Goal: Find specific page/section: Find specific page/section

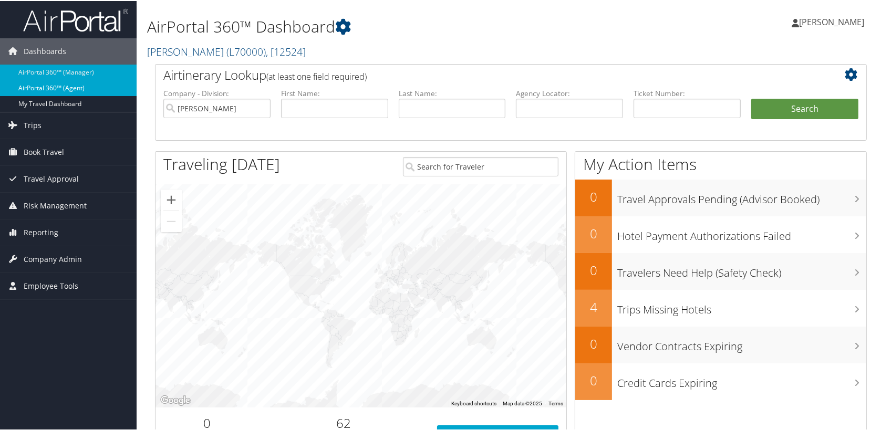
click at [39, 85] on link "AirPortal 360™ (Agent)" at bounding box center [68, 87] width 137 height 16
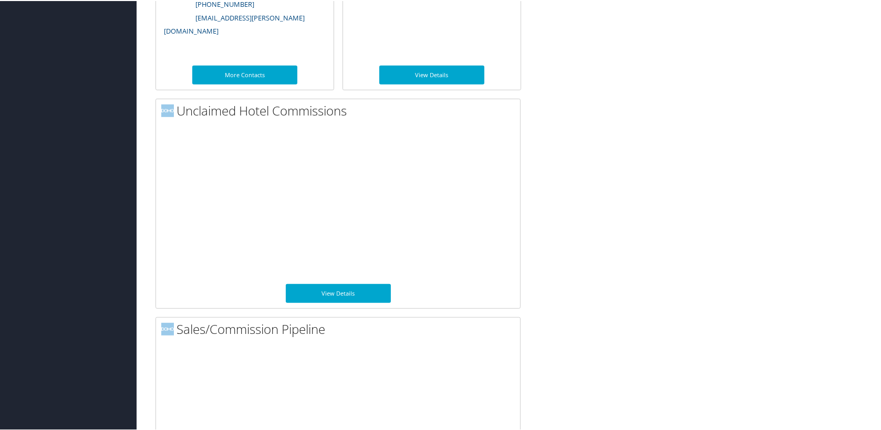
scroll to position [777, 0]
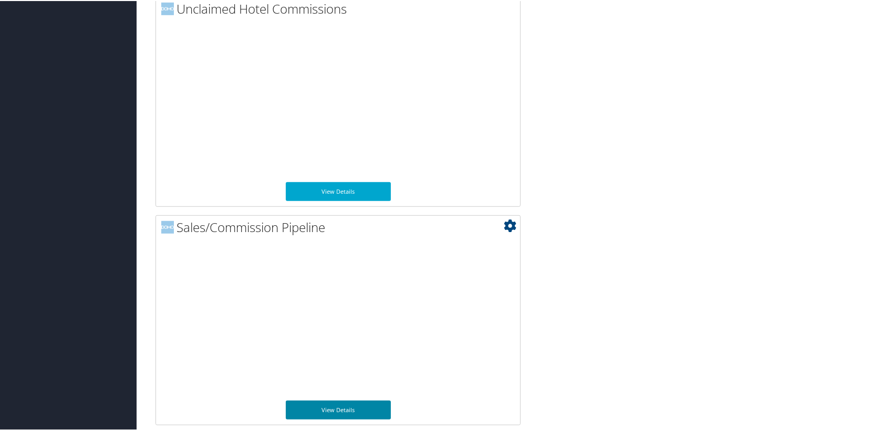
click at [330, 407] on link "View Details" at bounding box center [338, 409] width 105 height 19
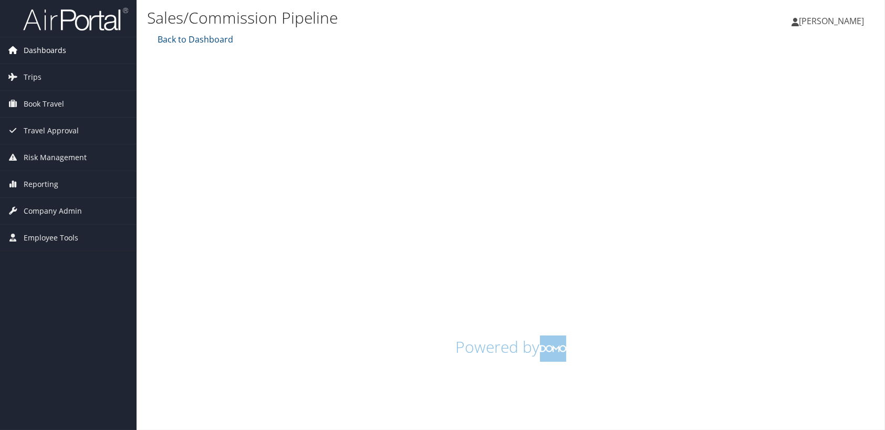
click at [33, 45] on span "Dashboards" at bounding box center [45, 50] width 43 height 26
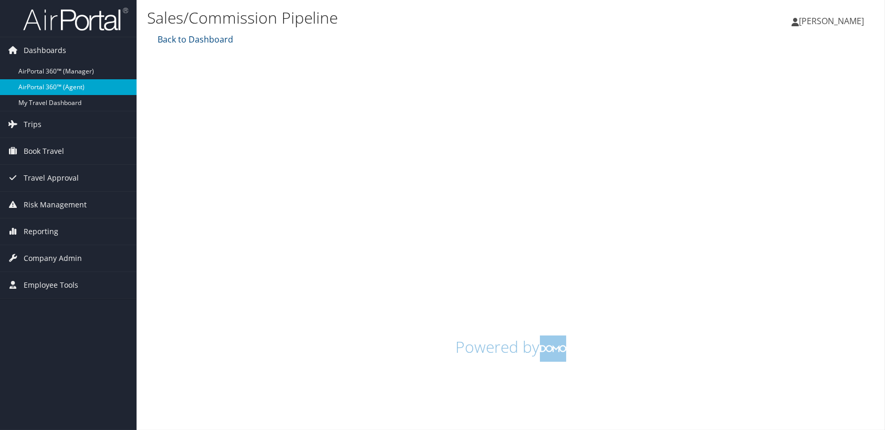
click at [36, 85] on link "AirPortal 360™ (Agent)" at bounding box center [68, 87] width 137 height 16
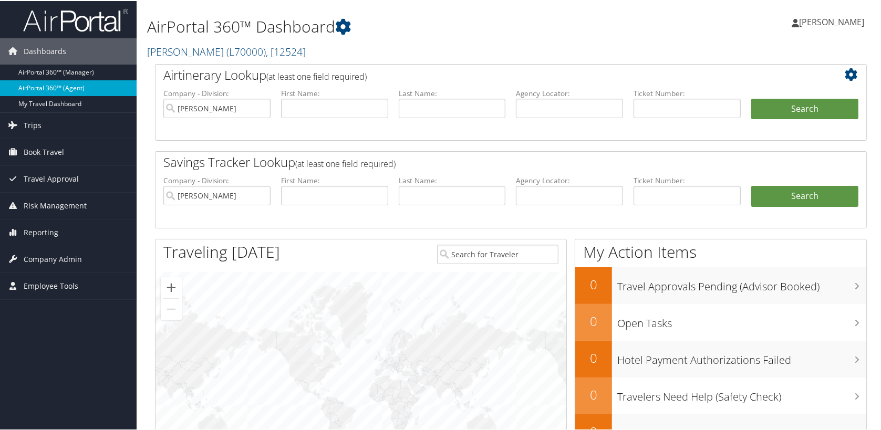
click at [53, 84] on link "AirPortal 360™ (Agent)" at bounding box center [68, 87] width 137 height 16
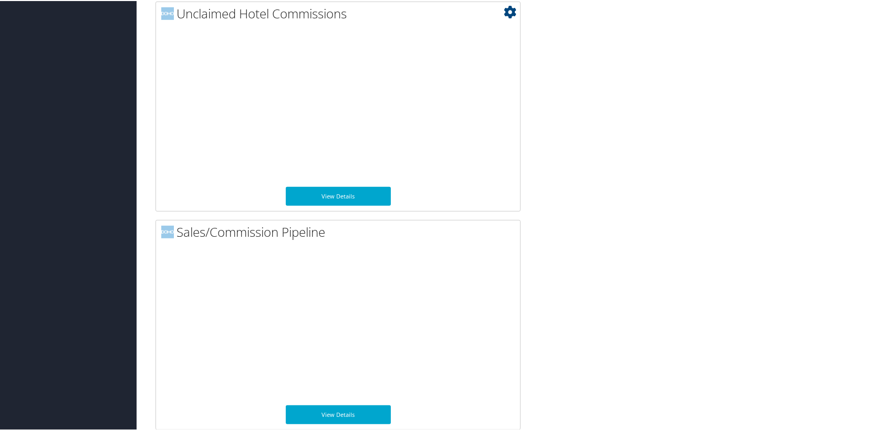
scroll to position [777, 0]
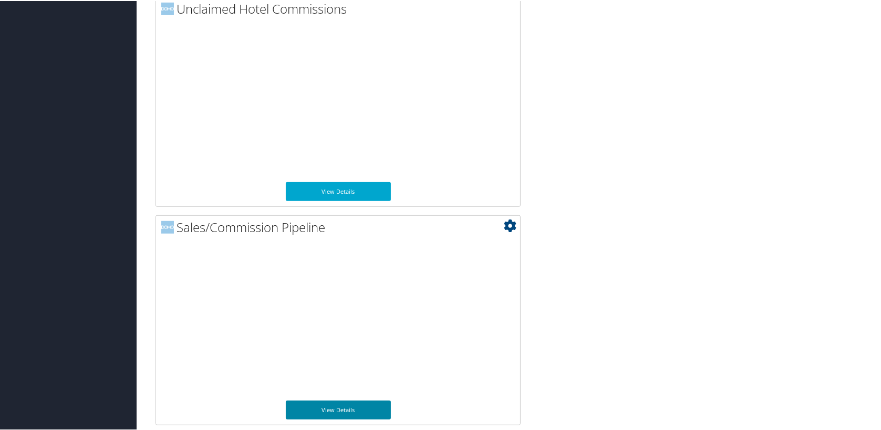
click at [326, 402] on link "View Details" at bounding box center [338, 409] width 105 height 19
